Goal: Task Accomplishment & Management: Manage account settings

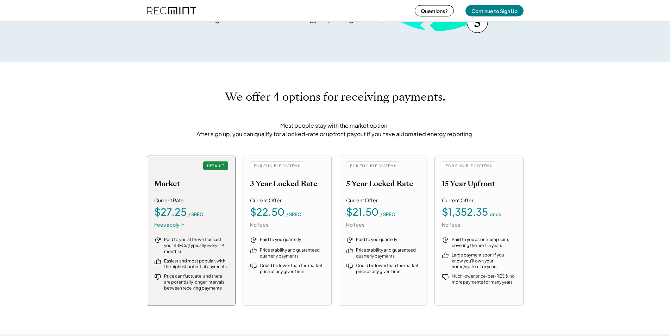
scroll to position [695, 0]
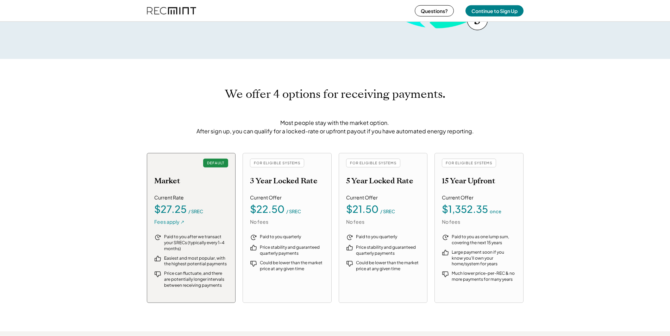
click at [172, 222] on div "Fees apply ↗" at bounding box center [169, 222] width 30 height 7
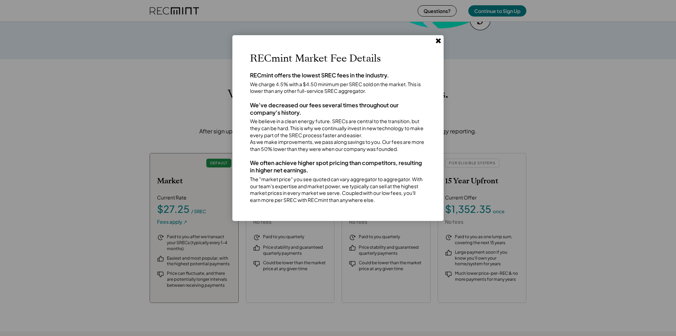
click at [603, 93] on div at bounding box center [338, 168] width 676 height 336
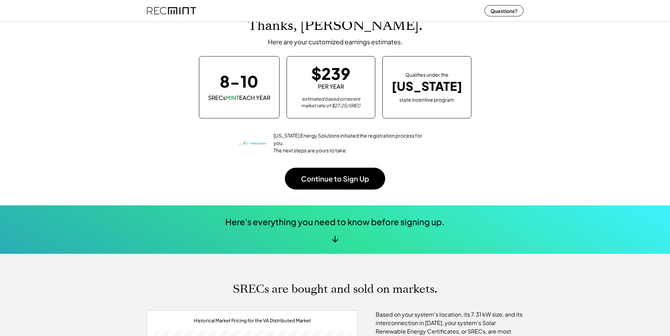
scroll to position [38, 0]
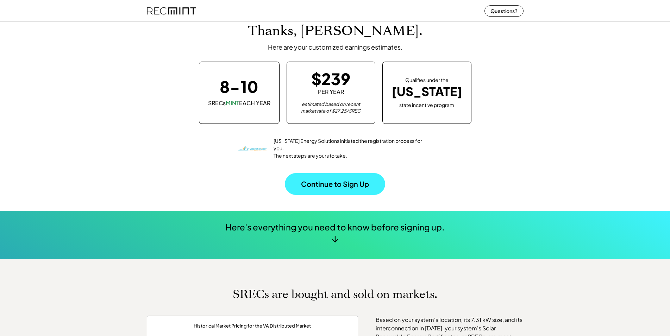
click at [336, 182] on button "Continue to Sign Up" at bounding box center [335, 184] width 100 height 22
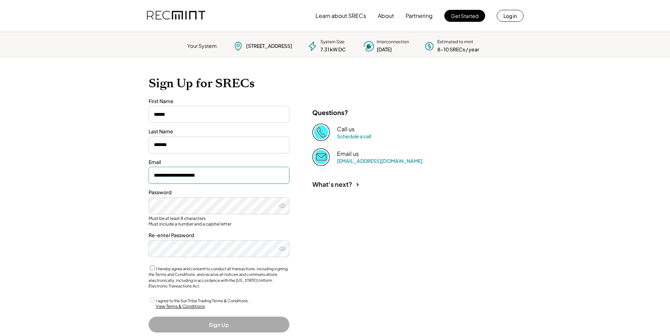
drag, startPoint x: 220, startPoint y: 177, endPoint x: 134, endPoint y: 163, distance: 87.4
click at [149, 167] on input "**********" at bounding box center [219, 175] width 141 height 17
type input "**********"
click at [283, 206] on use at bounding box center [282, 206] width 6 height 4
click at [283, 206] on icon at bounding box center [282, 205] width 7 height 7
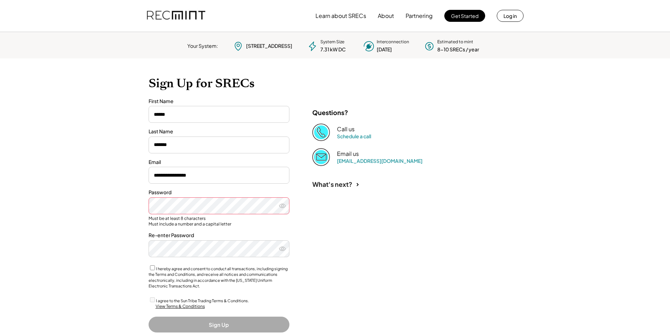
click at [283, 206] on use at bounding box center [282, 206] width 6 height 4
click at [282, 208] on use at bounding box center [282, 205] width 7 height 5
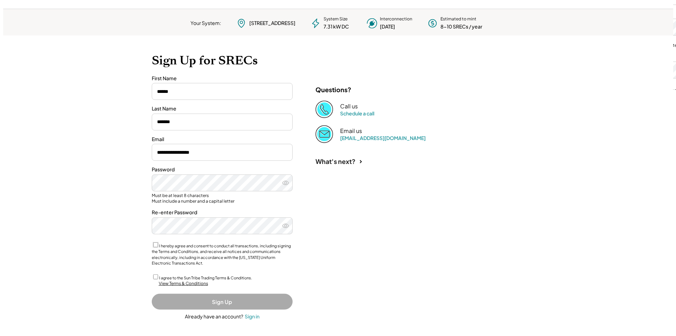
scroll to position [24, 0]
click at [175, 281] on div "View Terms & Conditions" at bounding box center [180, 283] width 49 height 6
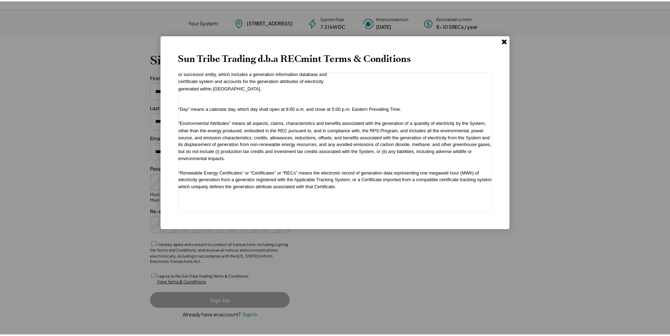
scroll to position [1876, 0]
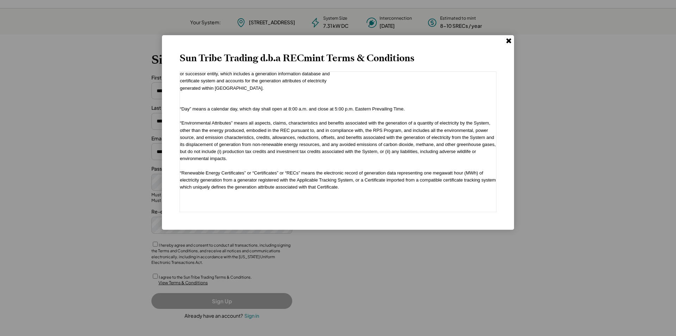
click at [510, 39] on use at bounding box center [508, 40] width 5 height 5
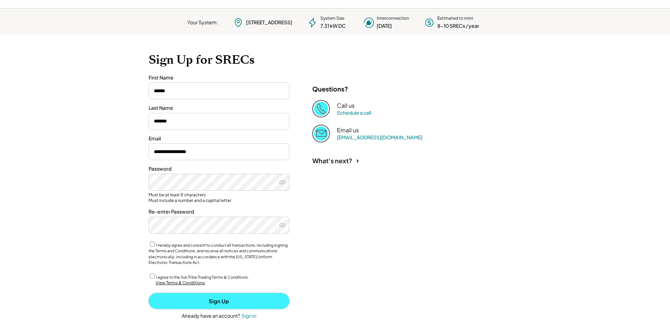
click at [224, 302] on button "Sign Up" at bounding box center [219, 301] width 141 height 16
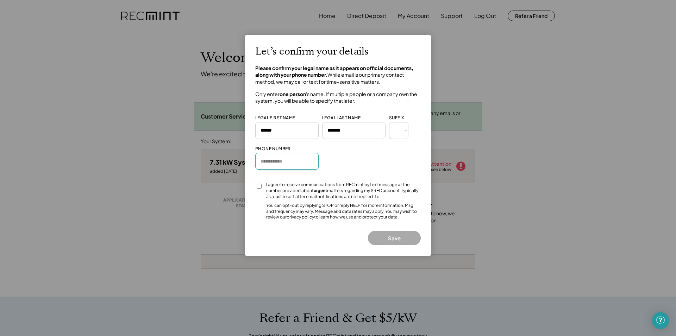
click at [277, 162] on input "input" at bounding box center [286, 161] width 63 height 17
type input "**********"
click at [396, 238] on button "Save" at bounding box center [394, 238] width 53 height 14
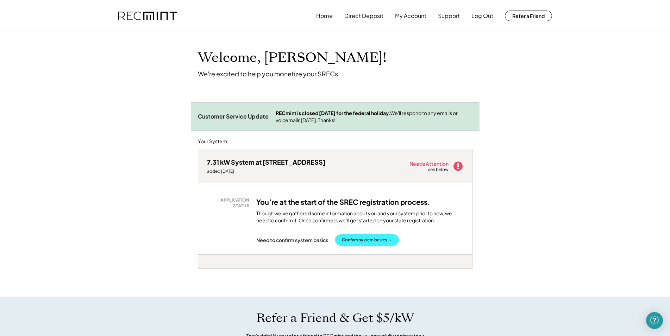
click at [368, 237] on button "Confirm system basics →" at bounding box center [367, 239] width 64 height 11
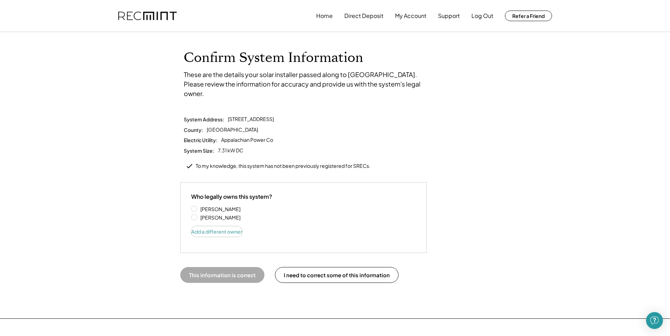
click at [203, 226] on button "Add a different owner" at bounding box center [216, 231] width 51 height 11
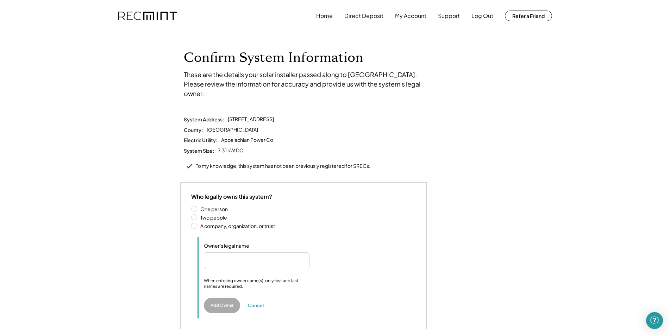
click at [198, 215] on label "Two people" at bounding box center [306, 217] width 217 height 5
click at [223, 252] on input "input" at bounding box center [244, 260] width 81 height 17
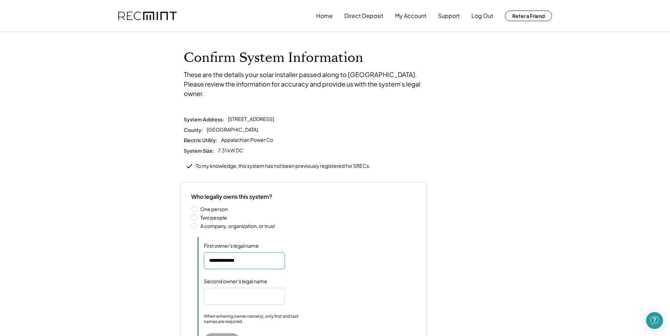
type input "**********"
click at [251, 288] on input "input" at bounding box center [244, 296] width 81 height 17
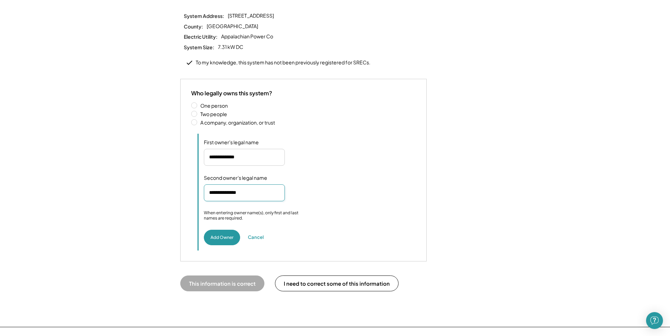
scroll to position [108, 0]
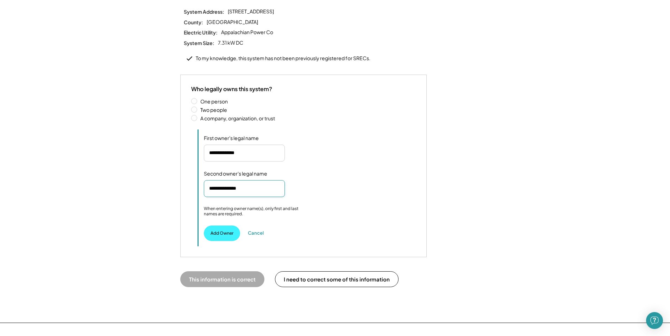
type input "**********"
click at [219, 226] on button "Add Owner" at bounding box center [222, 233] width 36 height 15
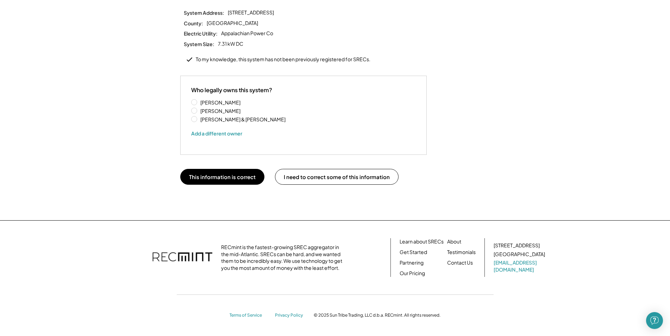
scroll to position [97, 0]
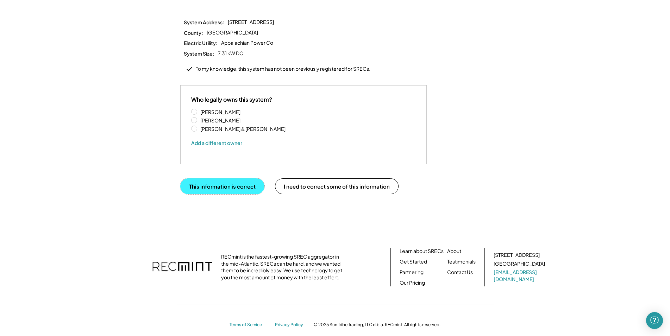
click at [219, 178] on button "This information is correct" at bounding box center [222, 186] width 84 height 16
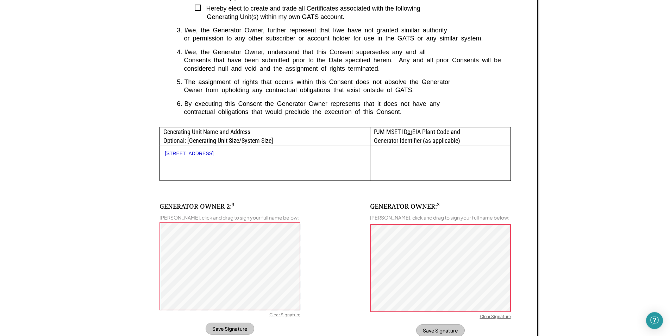
scroll to position [323, 0]
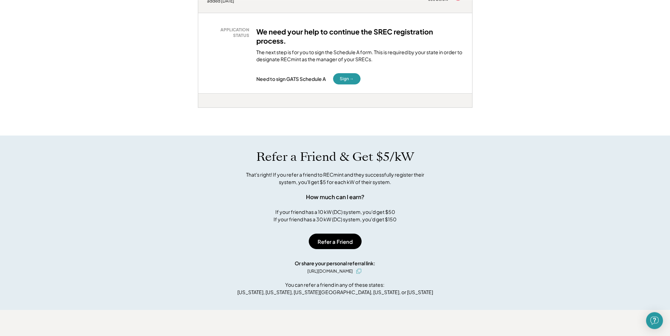
scroll to position [72, 0]
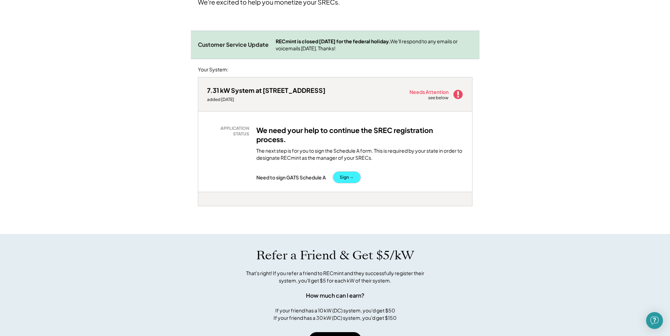
click at [352, 177] on button "Sign →" at bounding box center [346, 177] width 27 height 11
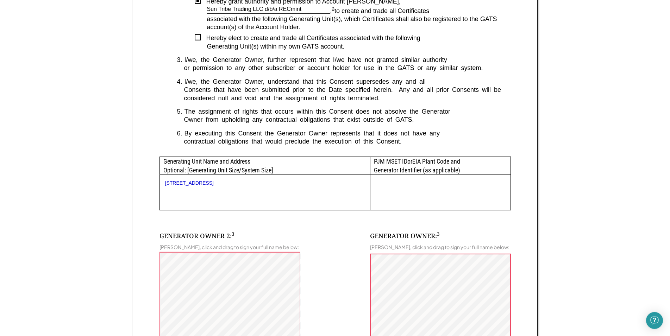
scroll to position [323, 0]
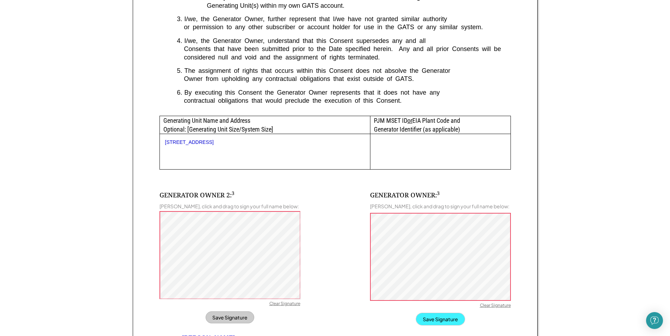
click at [448, 320] on button "Save Signature" at bounding box center [440, 319] width 49 height 12
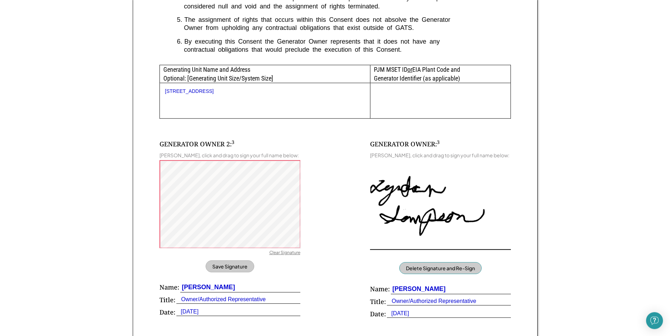
scroll to position [359, 0]
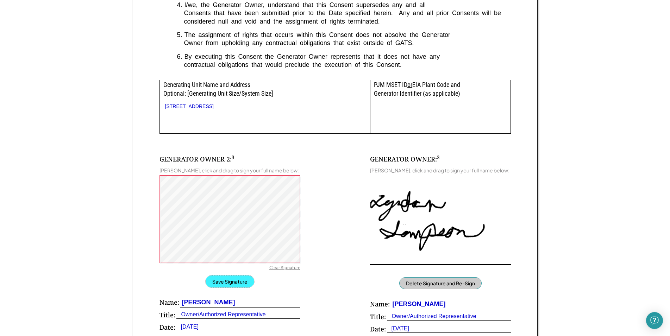
click at [239, 282] on button "Save Signature" at bounding box center [230, 282] width 49 height 12
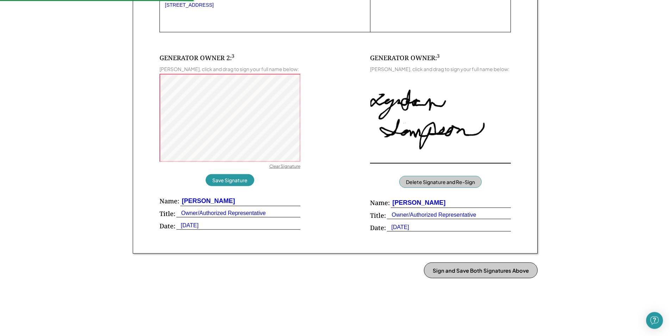
scroll to position [461, 0]
click at [499, 269] on button "Sign and Save Both Signatures Above" at bounding box center [481, 270] width 114 height 16
click at [234, 179] on button "Save Signature" at bounding box center [230, 180] width 49 height 12
click at [230, 178] on button "Save Signature" at bounding box center [230, 180] width 49 height 12
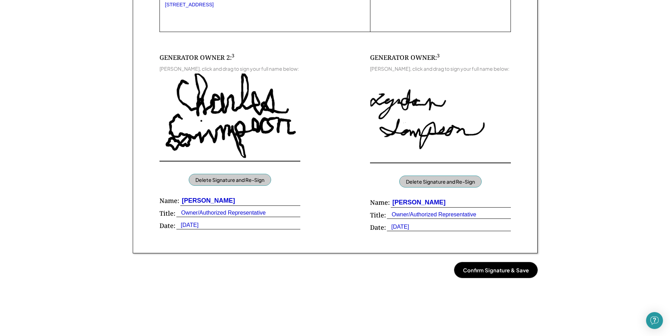
click at [509, 266] on button "Confirm Signature & Save" at bounding box center [495, 270] width 83 height 16
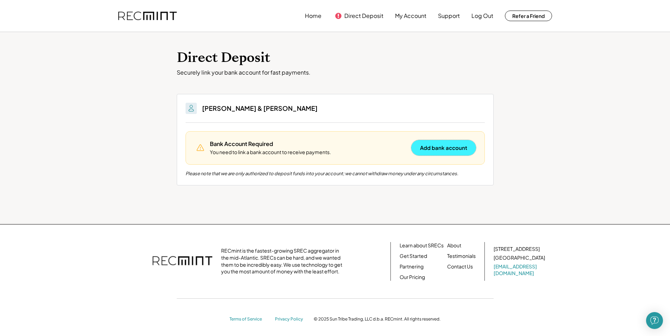
click at [442, 147] on button "Add bank account" at bounding box center [443, 147] width 65 height 15
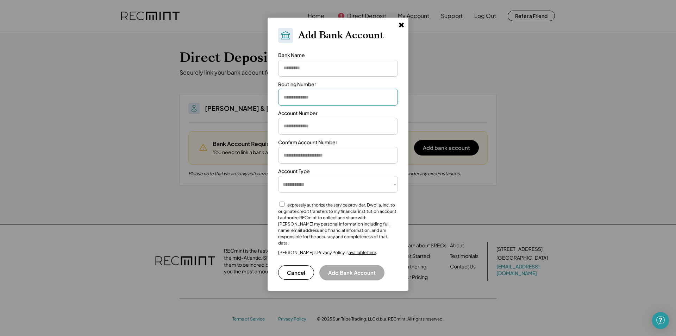
click at [335, 97] on input "input" at bounding box center [338, 97] width 120 height 17
type input "*********"
click at [328, 125] on input "input" at bounding box center [338, 126] width 120 height 17
type input "**********"
click at [341, 155] on input "input" at bounding box center [338, 155] width 120 height 17
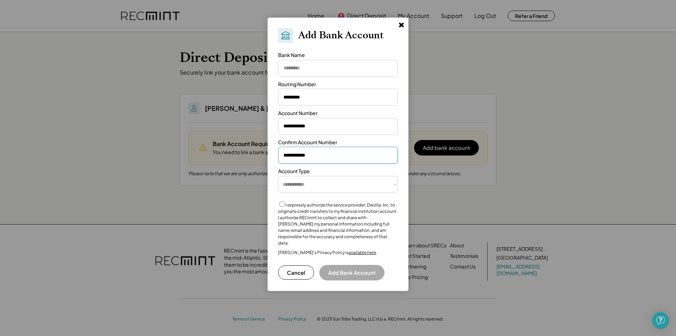
type input "**********"
select select "**********"
click option "********" at bounding box center [0, 0] width 0 height 0
click at [350, 250] on link "available here" at bounding box center [361, 252] width 27 height 5
click at [348, 250] on link "available here" at bounding box center [361, 252] width 27 height 5
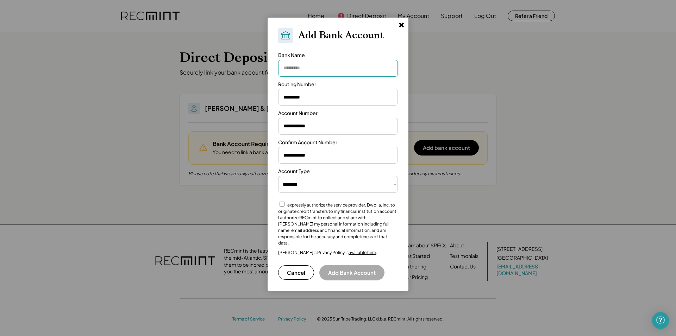
click at [328, 68] on input "input" at bounding box center [338, 68] width 120 height 17
type input "**********"
click at [355, 265] on button "Add Bank Account" at bounding box center [351, 272] width 65 height 15
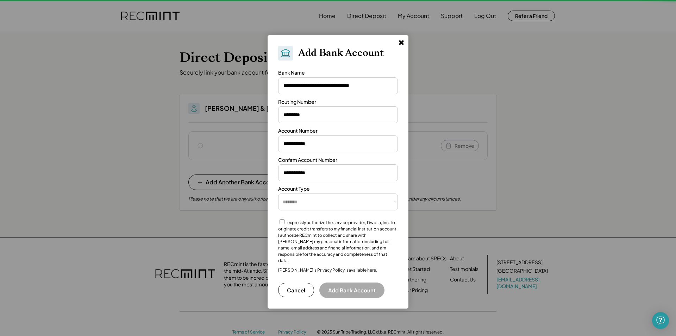
select select "**********"
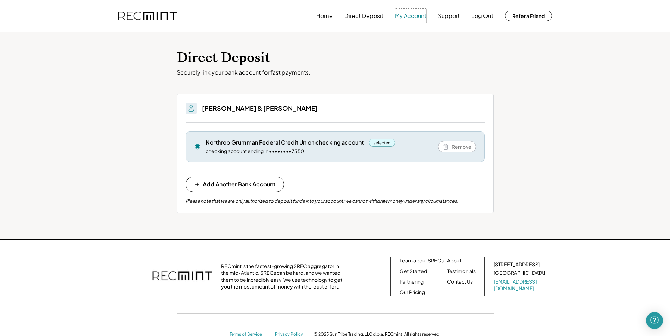
click at [404, 16] on button "My Account" at bounding box center [410, 16] width 31 height 14
click at [482, 14] on button "Log Out" at bounding box center [482, 16] width 22 height 14
click at [483, 17] on button "Log Out" at bounding box center [482, 16] width 22 height 14
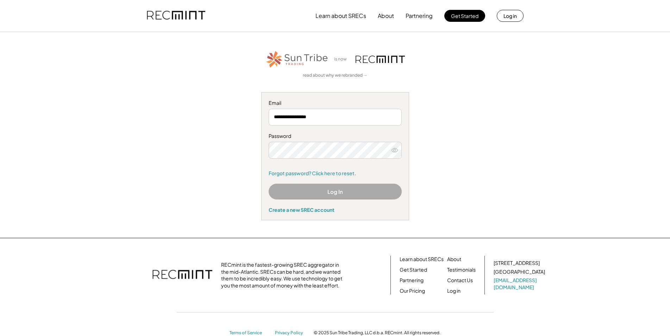
click at [500, 162] on div "**********" at bounding box center [335, 135] width 434 height 171
click at [338, 191] on button "Log In" at bounding box center [335, 192] width 133 height 16
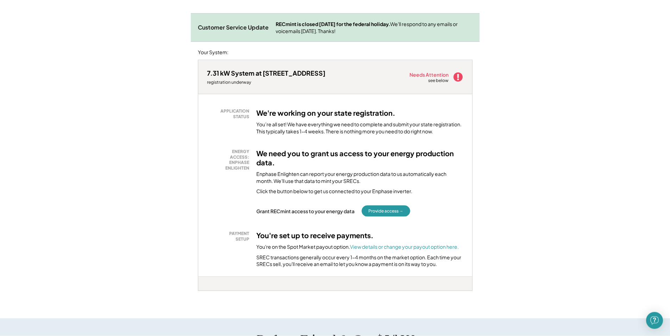
scroll to position [99, 0]
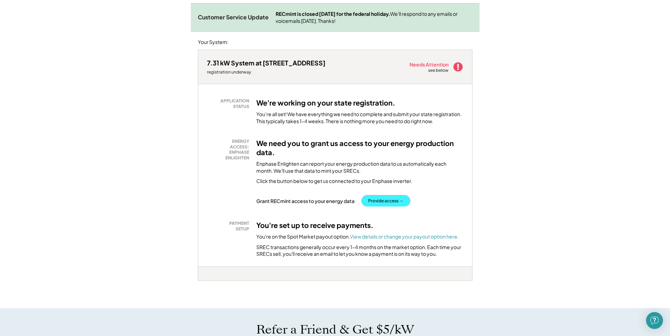
click at [385, 200] on button "Provide access →" at bounding box center [385, 200] width 49 height 11
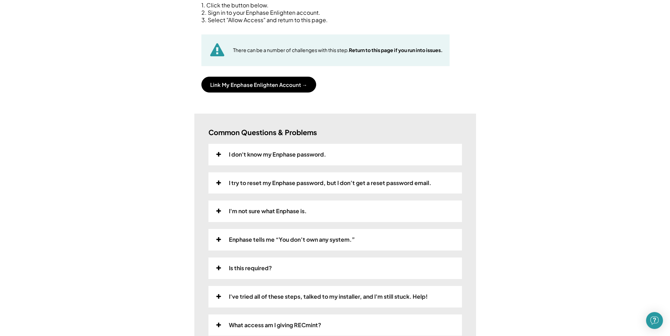
scroll to position [112, 0]
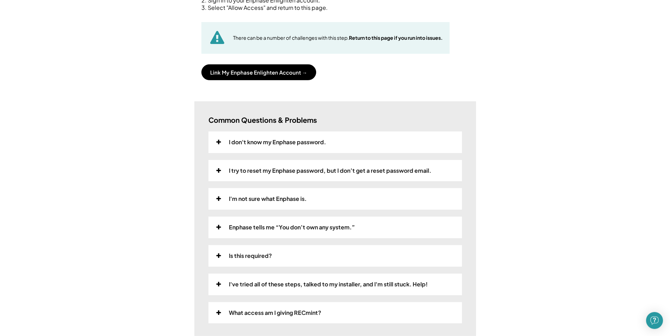
click at [249, 227] on div "Enphase tells me “You don’t own any system.”" at bounding box center [292, 227] width 126 height 7
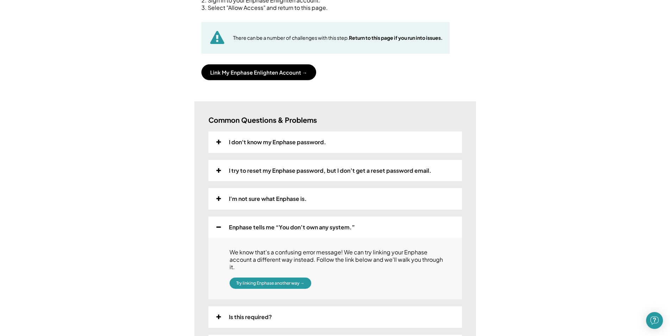
click at [248, 227] on div "Enphase tells me “You don’t own any system.”" at bounding box center [292, 227] width 126 height 7
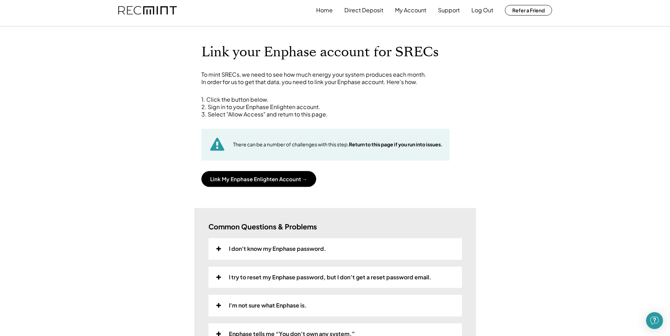
scroll to position [0, 0]
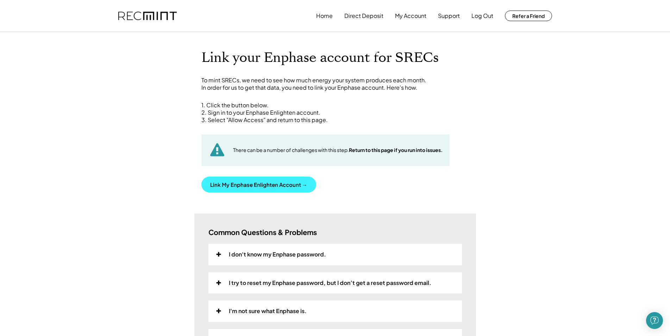
click at [289, 184] on button "Link My Enphase Enlighten Account →" at bounding box center [258, 185] width 115 height 16
click at [324, 254] on div "I don't know my Enphase password." at bounding box center [277, 254] width 97 height 7
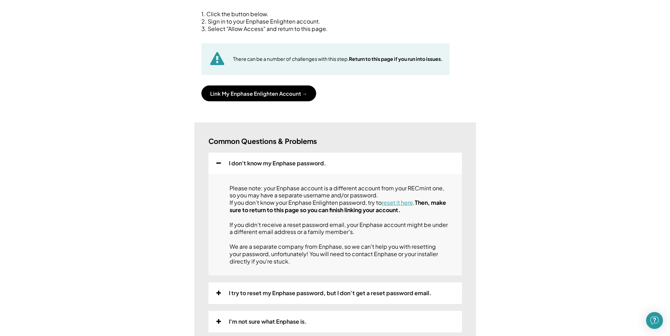
scroll to position [95, 0]
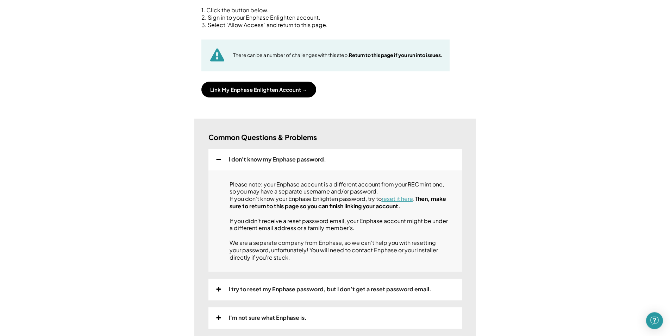
click at [405, 202] on link "reset it here" at bounding box center [396, 198] width 31 height 7
click at [217, 157] on icon at bounding box center [218, 160] width 6 height 6
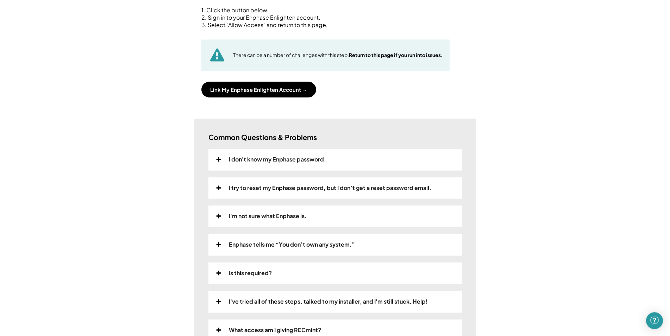
click at [295, 187] on div "I try to reset my Enphase password, but I don’t get a reset password email." at bounding box center [330, 187] width 202 height 7
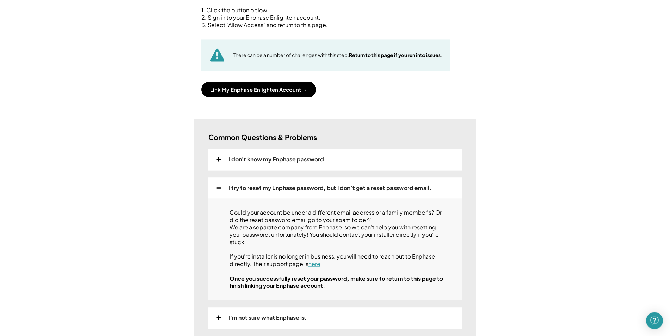
click at [218, 185] on icon at bounding box center [218, 188] width 6 height 6
click at [0, 0] on icon at bounding box center [0, 0] width 0 height 0
click at [219, 185] on icon at bounding box center [218, 188] width 6 height 6
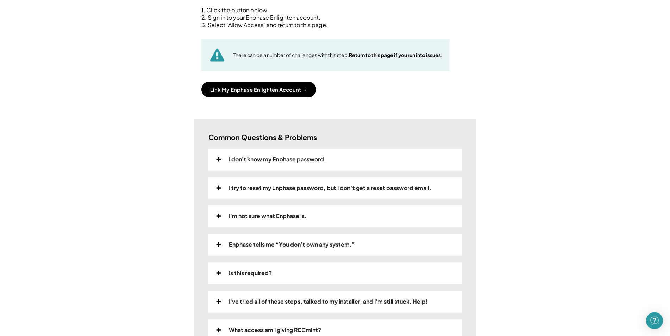
scroll to position [0, 0]
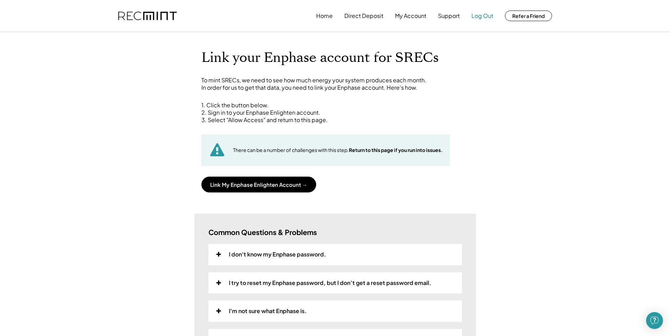
click at [483, 16] on button "Log Out" at bounding box center [482, 16] width 22 height 14
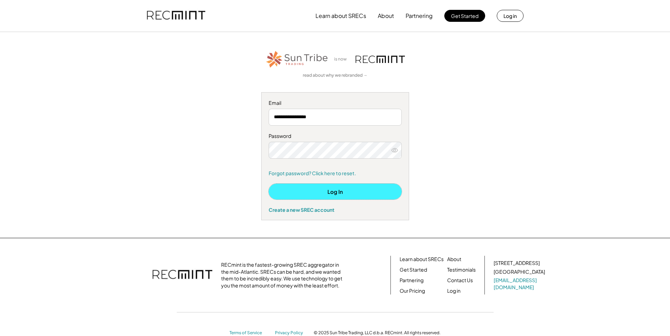
click at [341, 191] on button "Log In" at bounding box center [335, 192] width 133 height 16
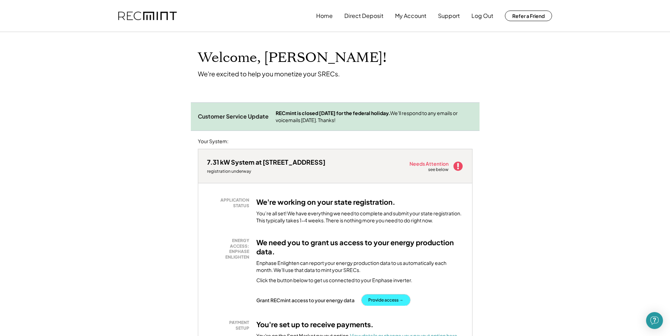
click at [394, 298] on button "Provide access →" at bounding box center [385, 300] width 49 height 11
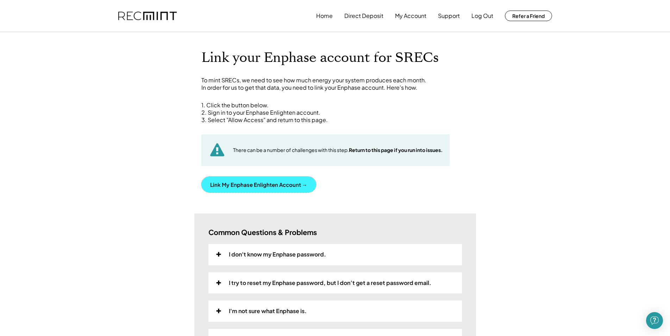
click at [284, 187] on button "Link My Enphase Enlighten Account →" at bounding box center [258, 185] width 115 height 16
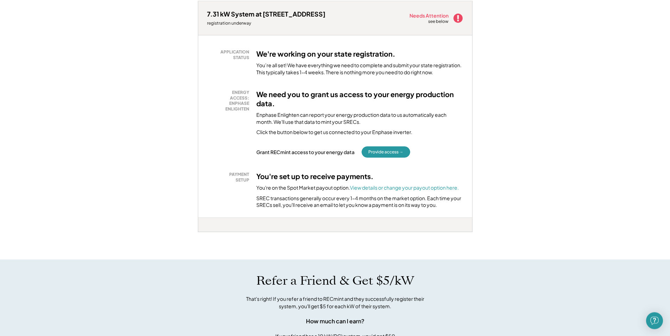
scroll to position [151, 0]
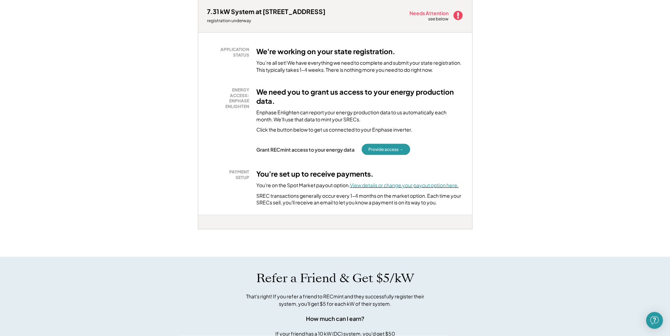
click at [382, 187] on font "View details or change your payout option here." at bounding box center [404, 185] width 109 height 6
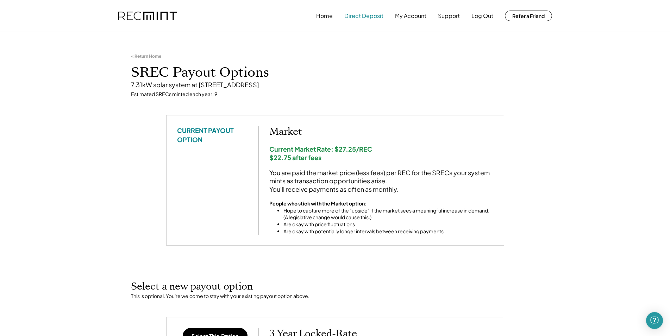
click at [362, 15] on button "Direct Deposit" at bounding box center [363, 16] width 39 height 14
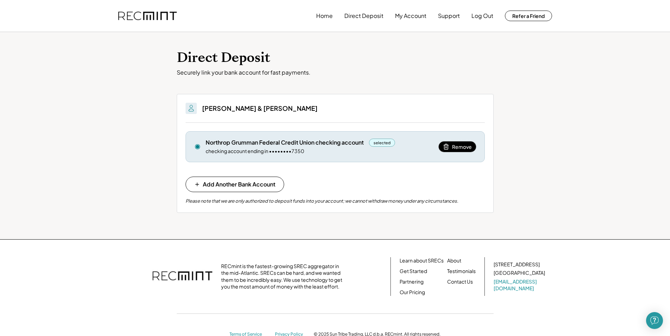
click at [463, 147] on span "Remove" at bounding box center [462, 146] width 20 height 5
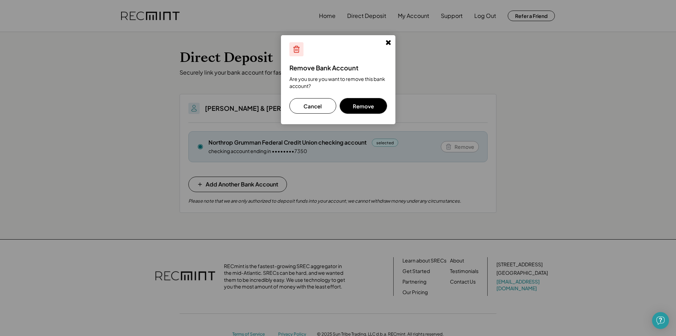
click at [373, 106] on button "Remove" at bounding box center [363, 105] width 47 height 15
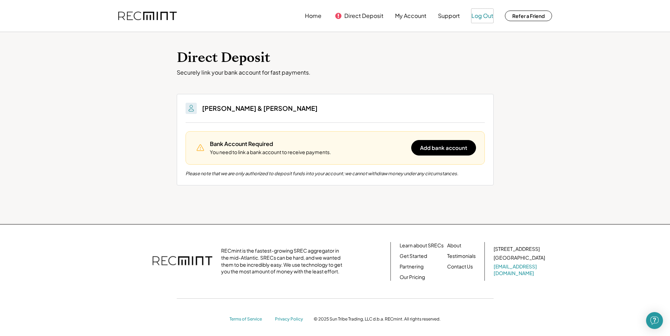
click at [480, 15] on button "Log Out" at bounding box center [482, 16] width 22 height 14
